Goal: Task Accomplishment & Management: Manage account settings

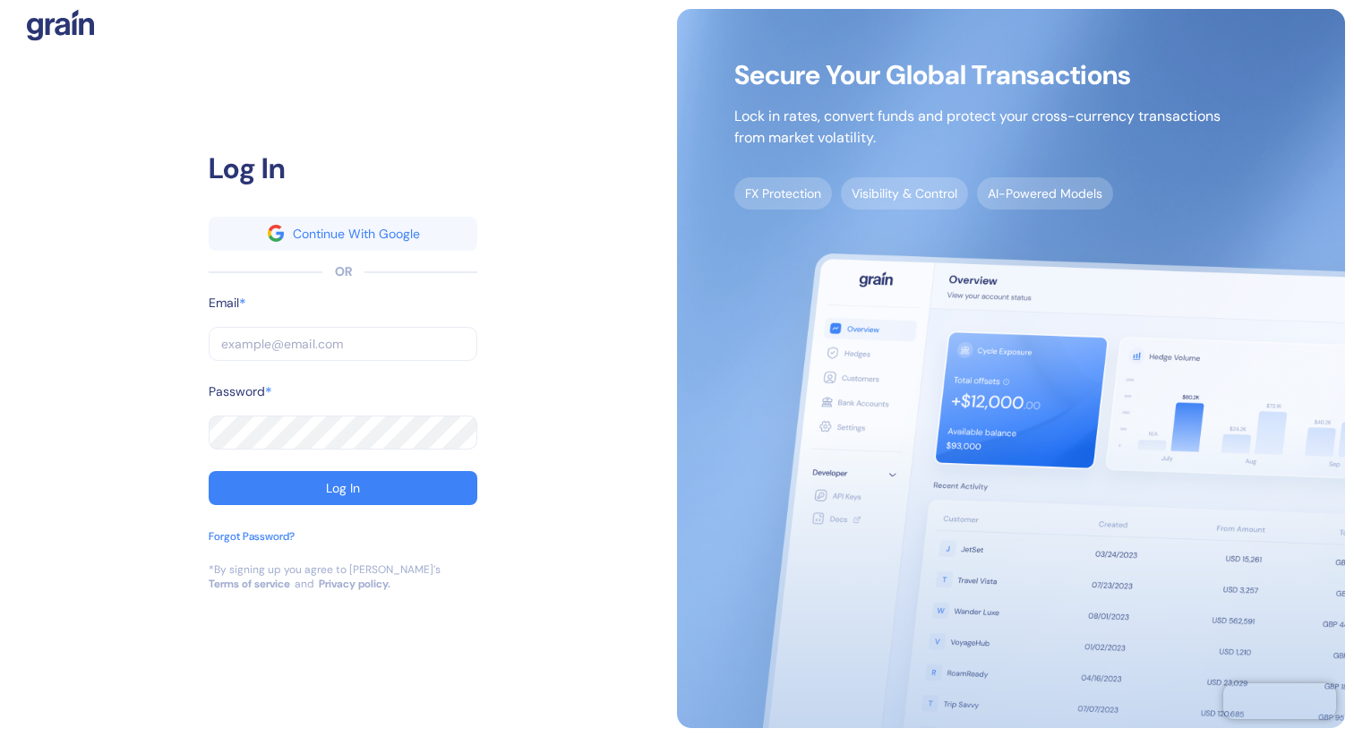
type input "[EMAIL_ADDRESS][DOMAIN_NAME]"
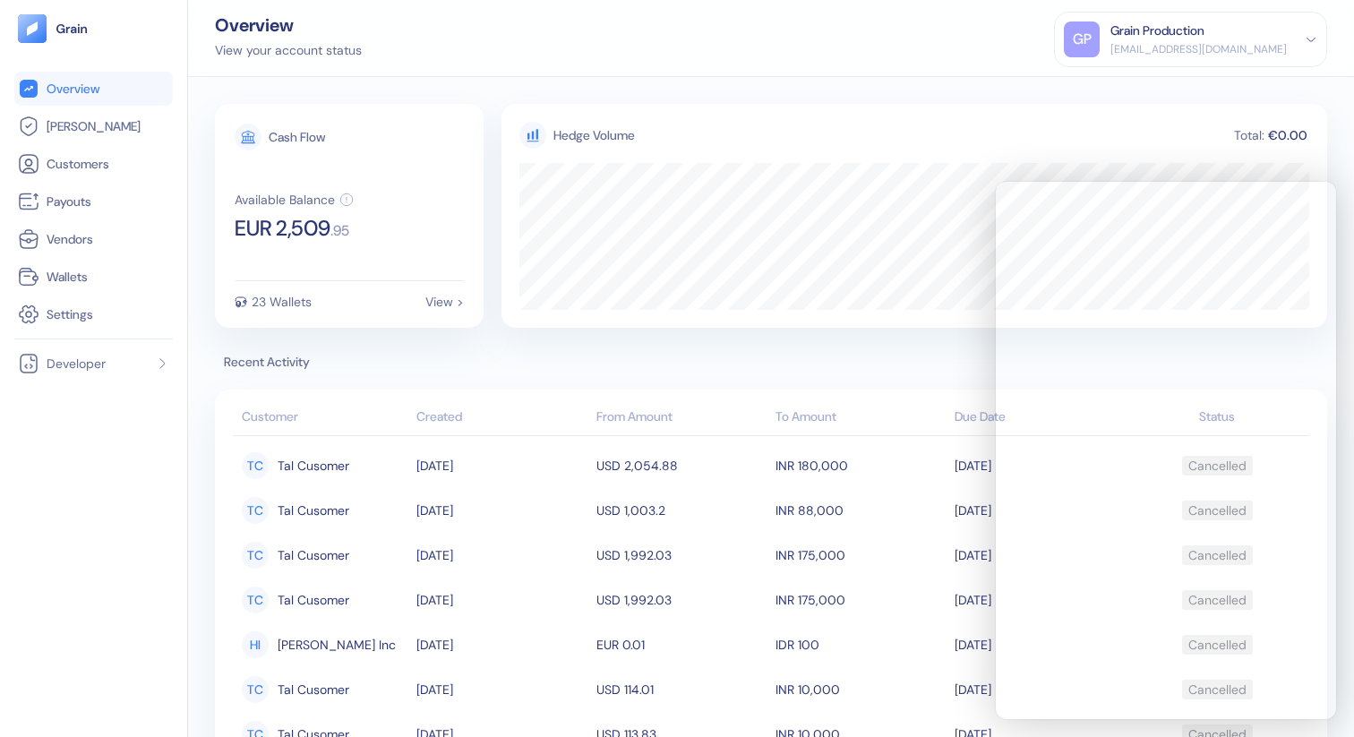
click at [1268, 43] on div "[EMAIL_ADDRESS][DOMAIN_NAME]" at bounding box center [1198, 49] width 176 height 16
click at [1136, 92] on div "Sign Out" at bounding box center [1111, 89] width 49 height 19
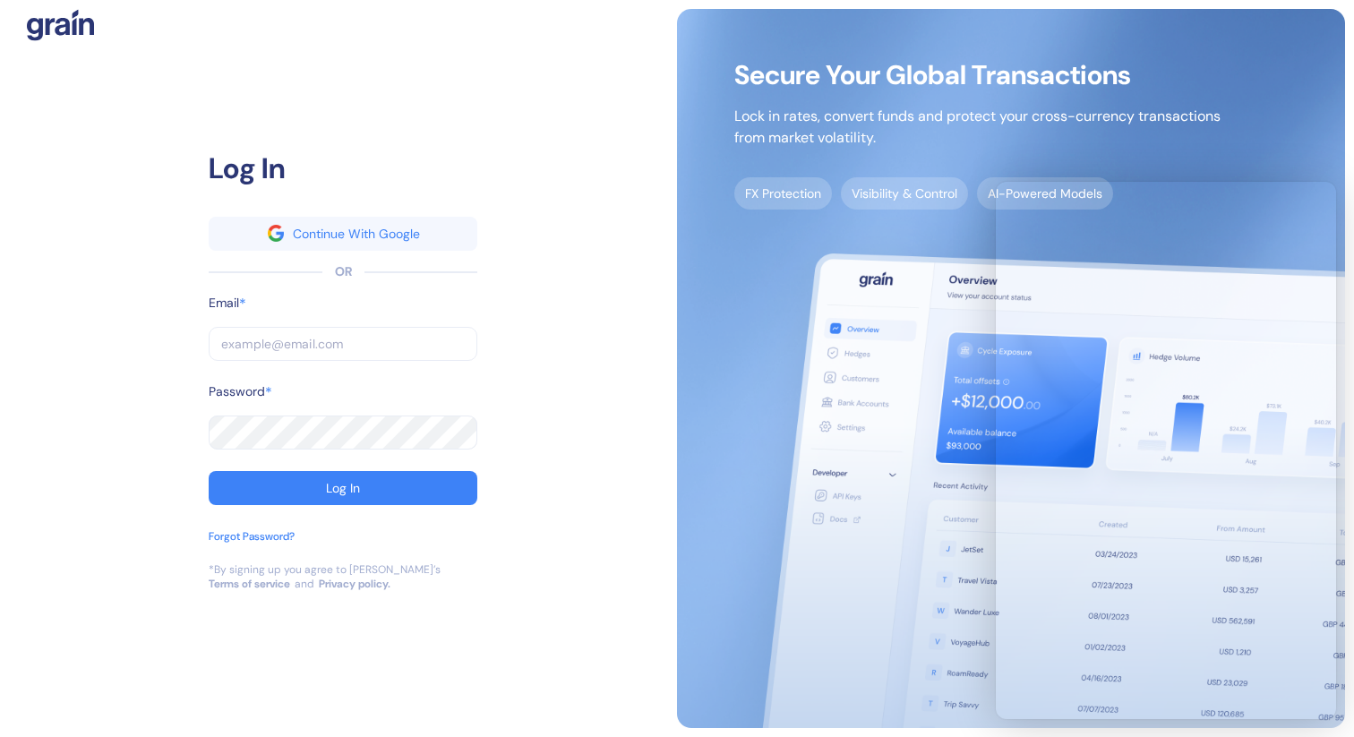
type input "[PERSON_NAME][EMAIL_ADDRESS][DOMAIN_NAME]"
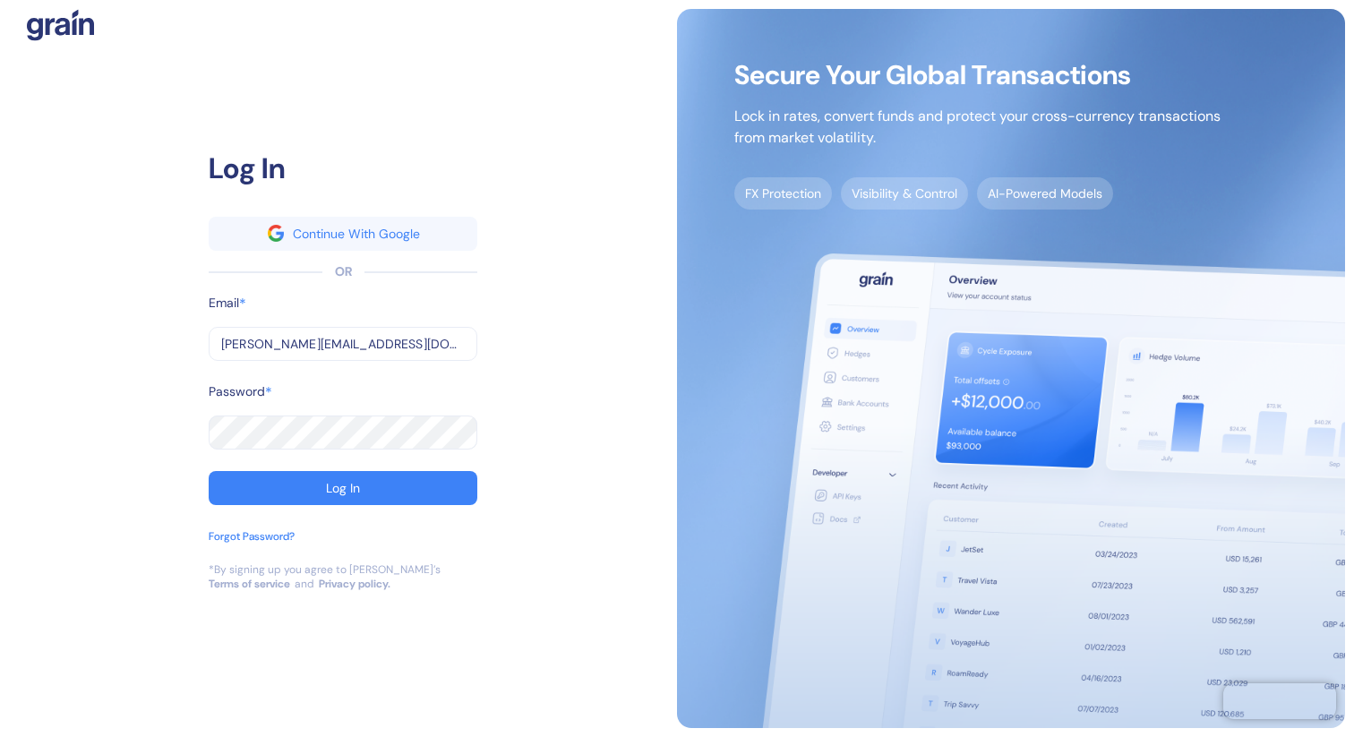
type input "[EMAIL_ADDRESS][DOMAIN_NAME]"
